Goal: Find specific page/section: Find specific page/section

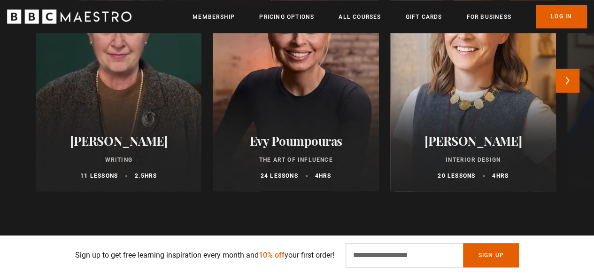
scroll to position [704, 0]
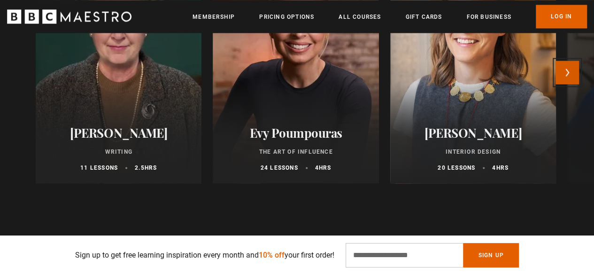
click at [569, 71] on button "Next" at bounding box center [566, 72] width 23 height 23
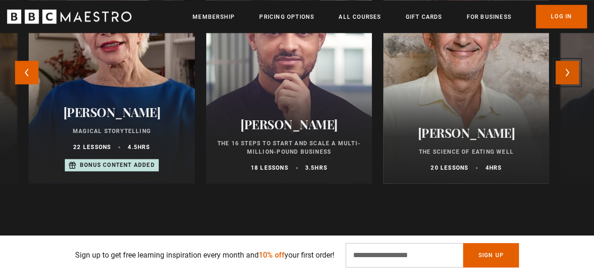
click at [569, 71] on button "Next" at bounding box center [566, 72] width 23 height 23
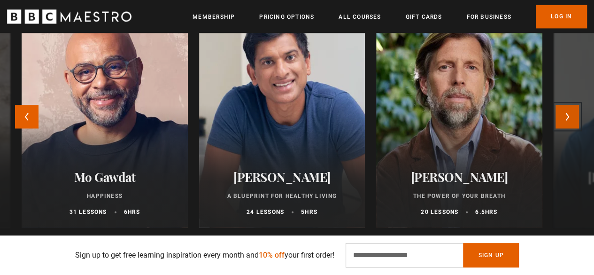
scroll to position [657, 0]
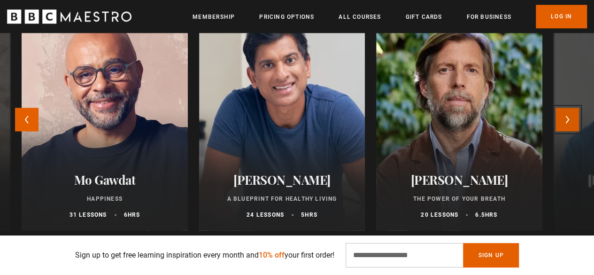
click at [574, 121] on button "Next" at bounding box center [566, 118] width 23 height 23
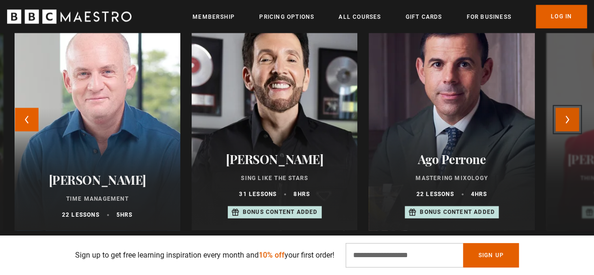
scroll to position [0, 238]
click at [575, 121] on button "Next" at bounding box center [566, 118] width 23 height 23
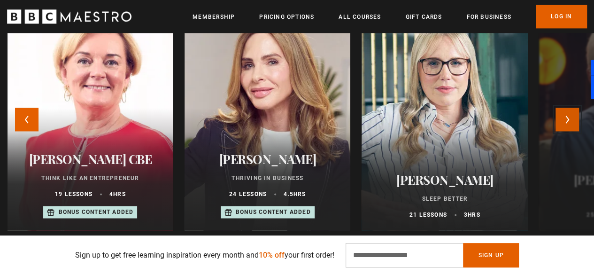
scroll to position [0, 477]
click at [565, 119] on button "Next" at bounding box center [566, 118] width 23 height 23
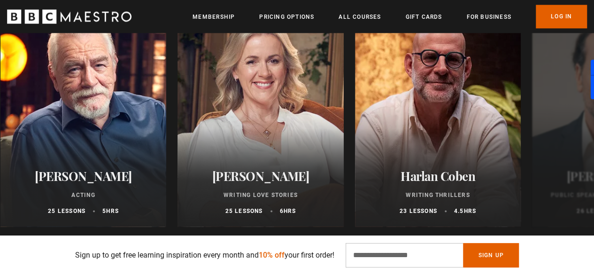
scroll to position [657, 0]
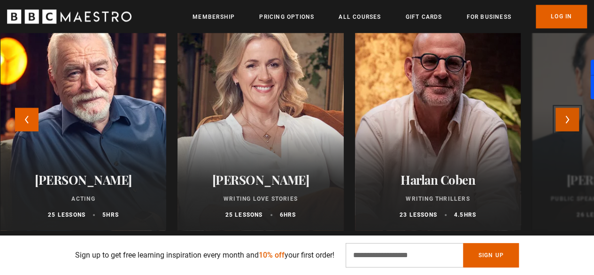
click at [565, 116] on button "Next" at bounding box center [566, 118] width 23 height 23
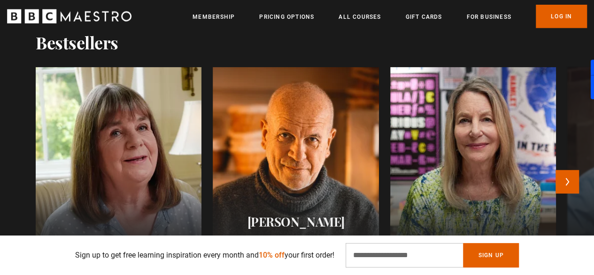
scroll to position [1173, 0]
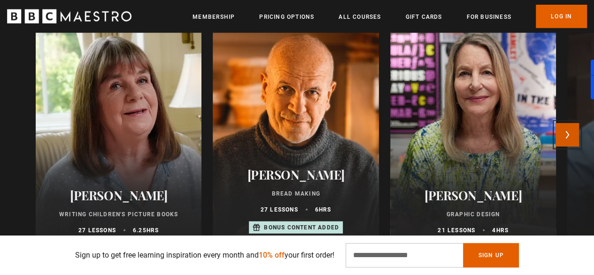
click at [566, 135] on button "Next" at bounding box center [566, 134] width 23 height 23
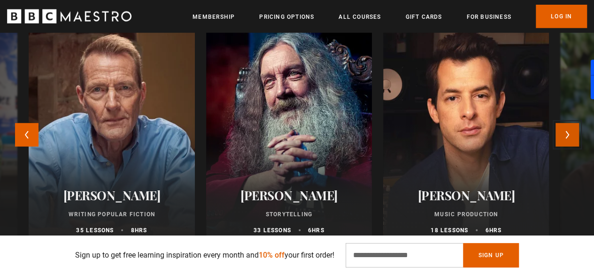
click at [566, 135] on button "Next" at bounding box center [566, 134] width 23 height 23
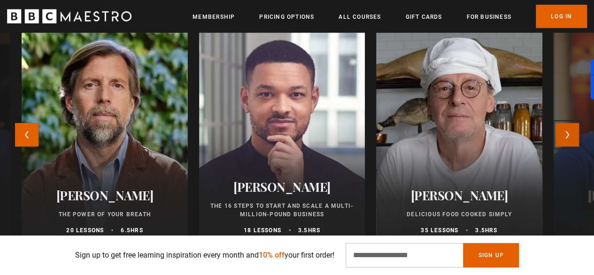
click at [571, 138] on button "Next" at bounding box center [566, 134] width 23 height 23
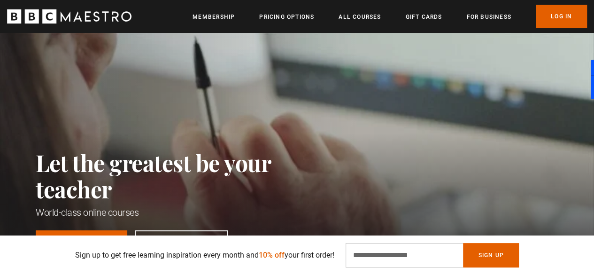
scroll to position [0, 0]
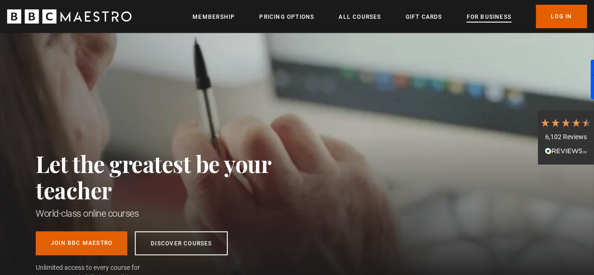
click at [495, 17] on link "For business" at bounding box center [488, 16] width 45 height 9
